Goal: Task Accomplishment & Management: Manage account settings

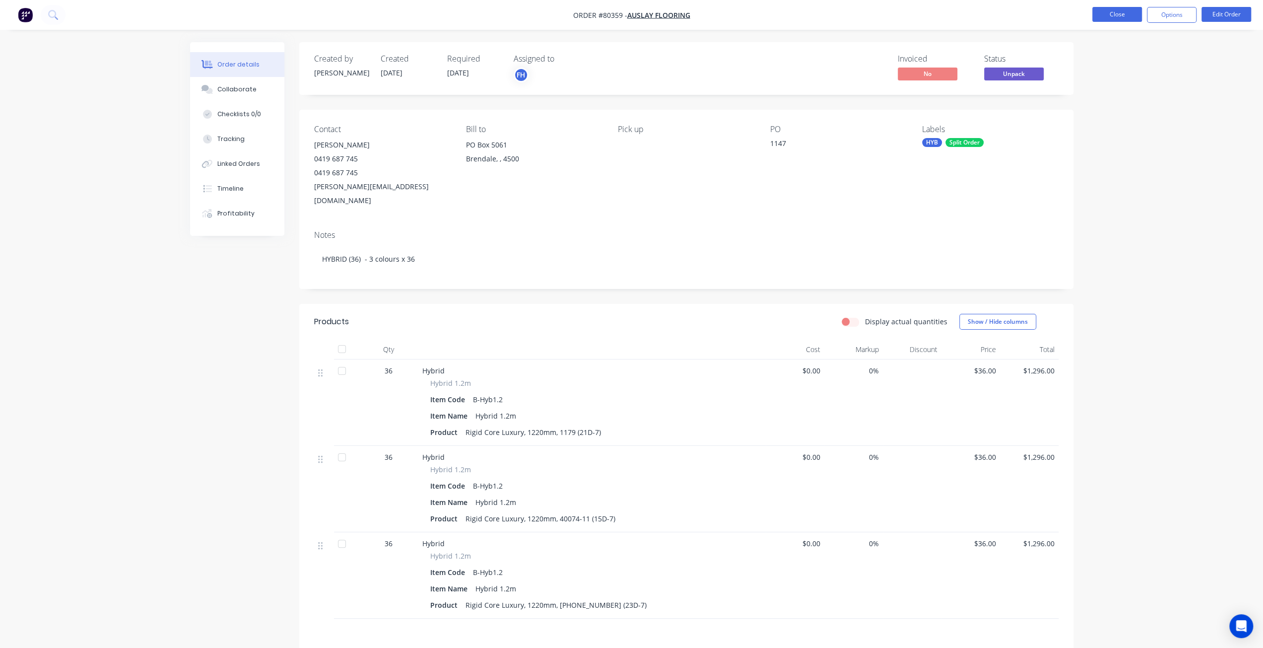
click at [1129, 16] on button "Close" at bounding box center [1117, 14] width 50 height 15
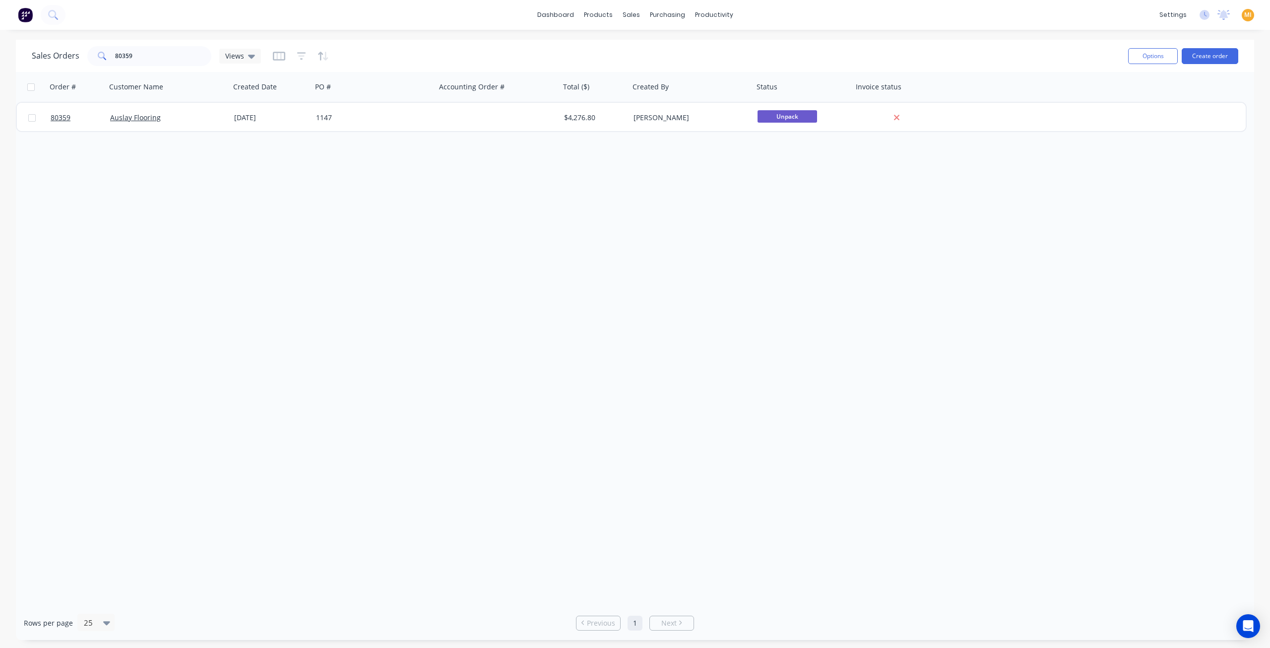
click at [31, 13] on img at bounding box center [25, 14] width 15 height 15
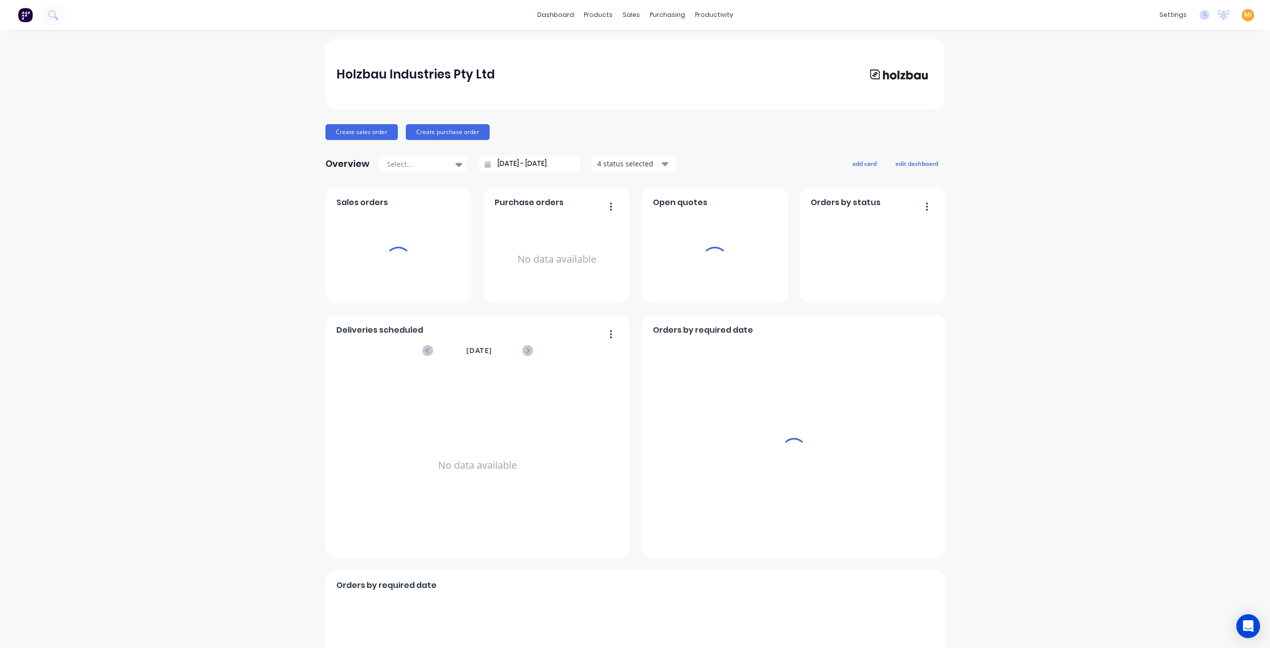
click at [1244, 17] on span "MI" at bounding box center [1247, 14] width 7 height 9
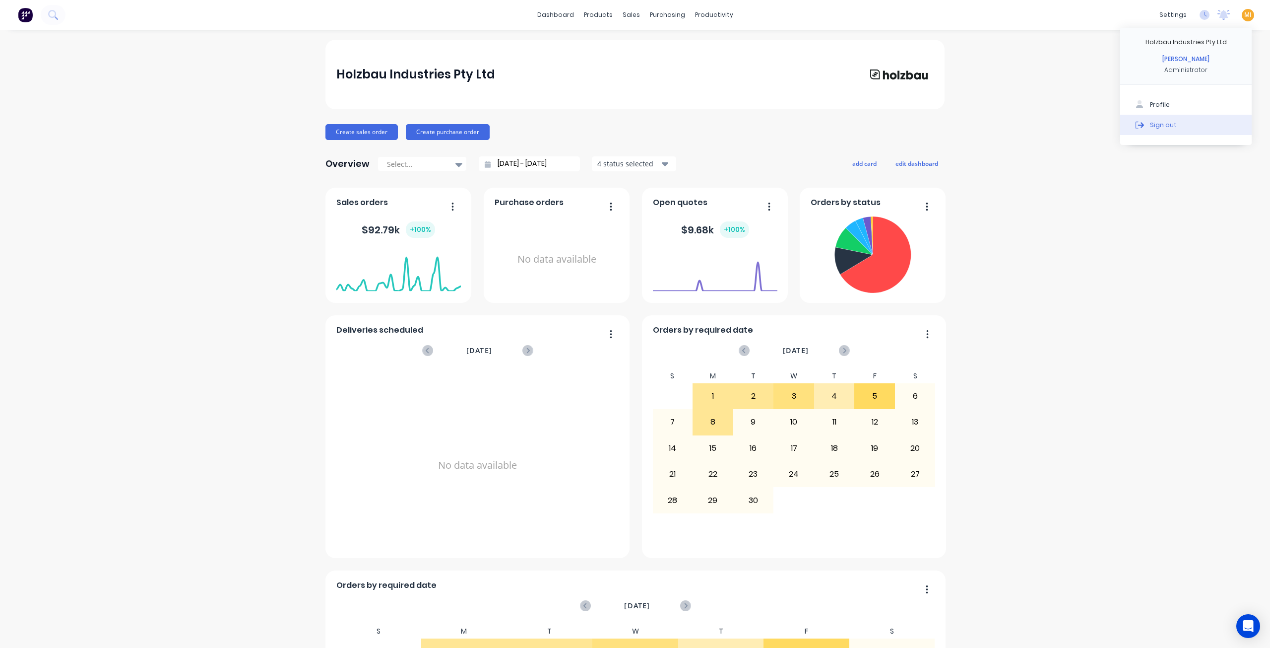
click at [1188, 131] on button "Sign out" at bounding box center [1185, 125] width 131 height 20
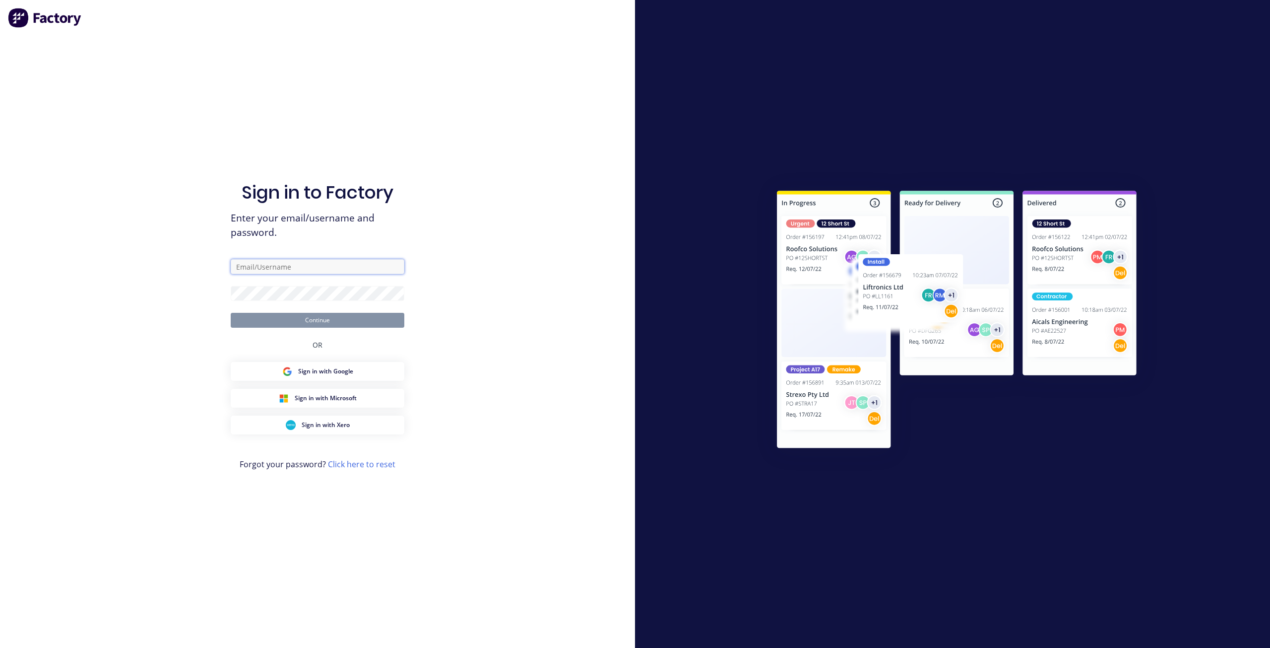
click at [239, 264] on input "text" at bounding box center [318, 266] width 174 height 15
paste input "[EMAIL_ADDRESS][DOMAIN_NAME]"
type input "[EMAIL_ADDRESS][DOMAIN_NAME]"
click at [182, 282] on div "Sign in to Factory Enter your email/username and password. [EMAIL_ADDRESS][DOMA…" at bounding box center [317, 324] width 635 height 648
click at [231, 313] on button "Continue" at bounding box center [318, 320] width 174 height 15
